Goal: Check status: Check status

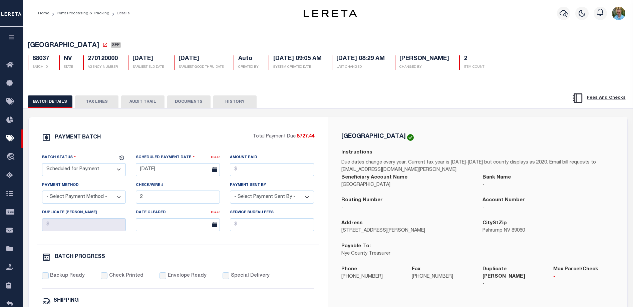
select select "SFP"
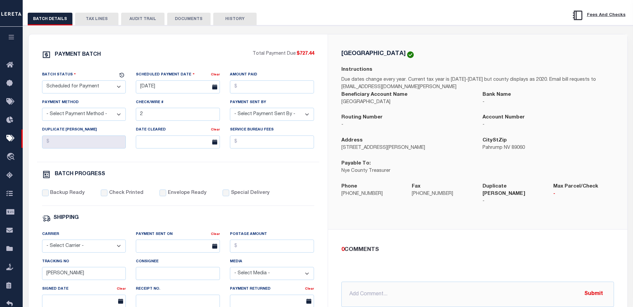
scroll to position [83, 0]
click at [11, 38] on icon "button" at bounding box center [12, 37] width 8 height 6
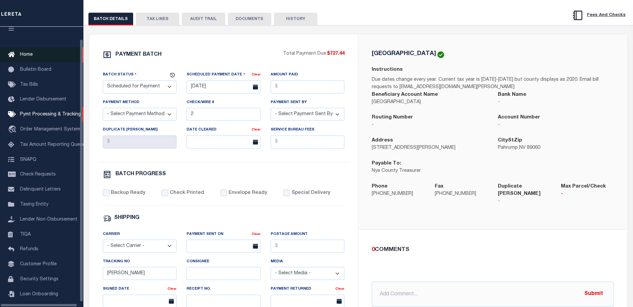
scroll to position [18, 0]
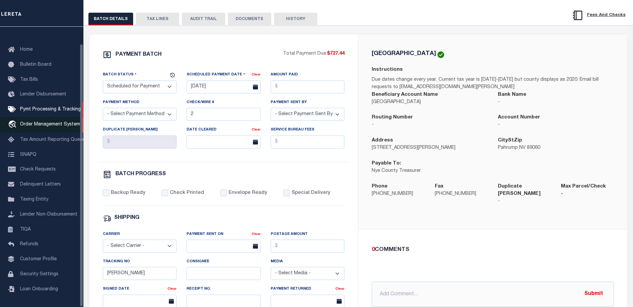
click at [47, 122] on span "Order Management System" at bounding box center [50, 124] width 60 height 5
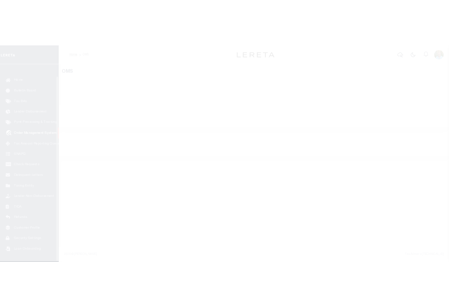
scroll to position [18, 0]
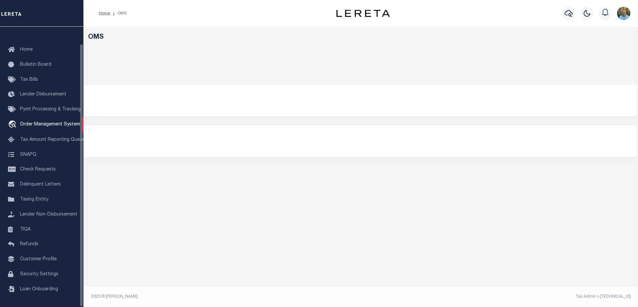
select select "200"
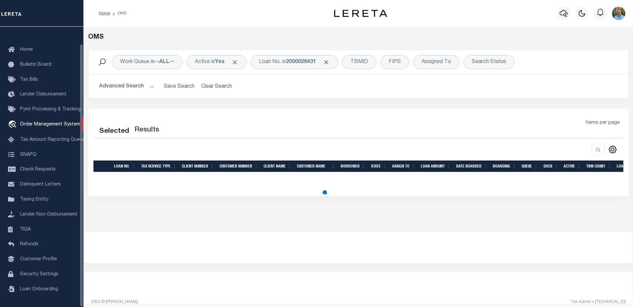
select select "200"
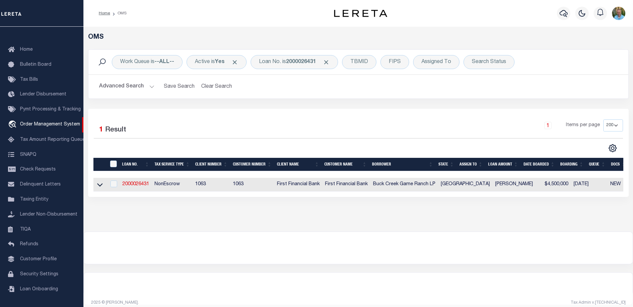
click at [555, 38] on h5 "OMS" at bounding box center [358, 37] width 541 height 8
click at [131, 185] on link "2000026431" at bounding box center [135, 184] width 27 height 5
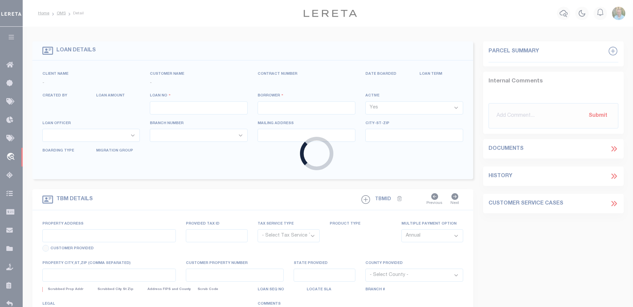
type input "2000026431"
type input "Buck Creek Game Ranch LP"
select select
select select "400"
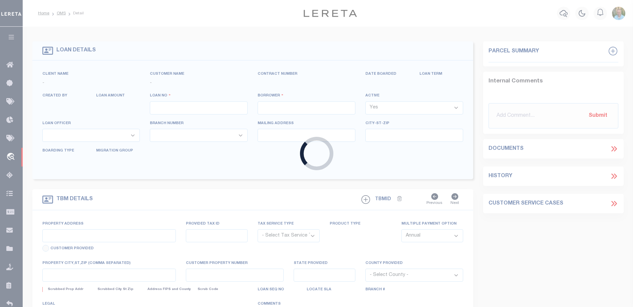
select select "NonEscrow"
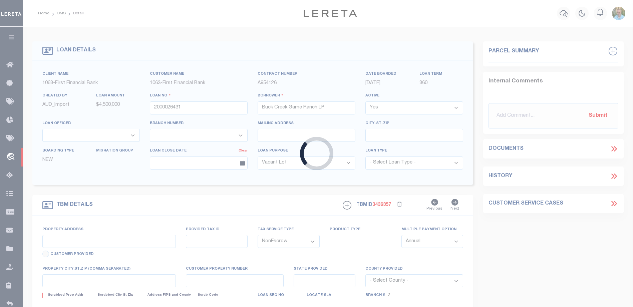
type input "1661 PR 1973"
select select
type input "Lawn [GEOGRAPHIC_DATA] 79530"
type input "[GEOGRAPHIC_DATA]"
select select "773"
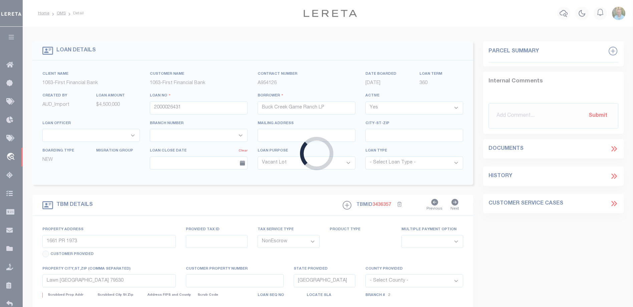
select select "490"
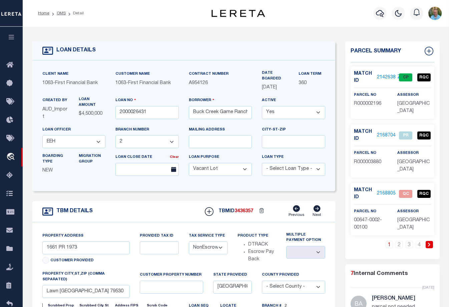
click at [271, 86] on span "[DATE]" at bounding box center [269, 87] width 15 height 5
